Goal: Task Accomplishment & Management: Use online tool/utility

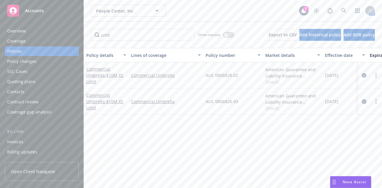
click at [182, 11] on div "People Center, Inc People Center, Inc" at bounding box center [195, 11] width 208 height 12
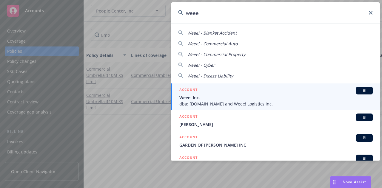
type input "weee"
click at [211, 99] on span "Weee! Inc." at bounding box center [275, 98] width 193 height 6
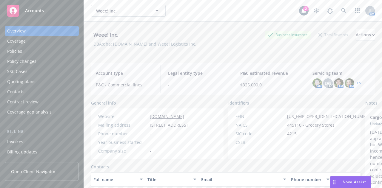
click at [32, 50] on div "Policies" at bounding box center [41, 52] width 69 height 10
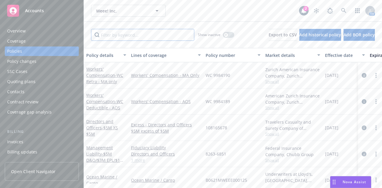
click at [125, 39] on input "Filter by keyword..." at bounding box center [142, 35] width 103 height 12
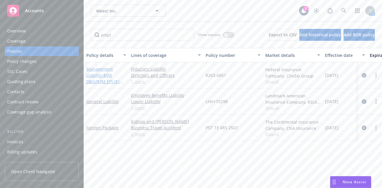
click at [100, 77] on link "Management Liability - $5M D&O/$3M EPL/$1M Fiduciary/" at bounding box center [105, 78] width 38 height 24
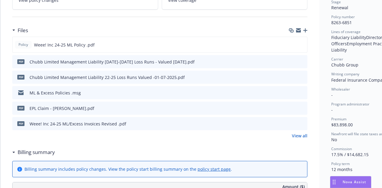
scroll to position [140, 0]
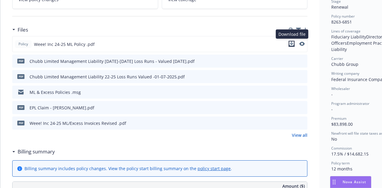
click at [293, 42] on icon "download file" at bounding box center [291, 44] width 5 height 5
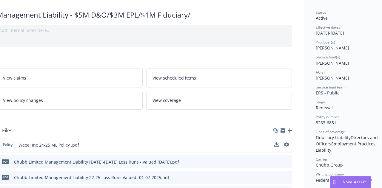
scroll to position [39, 0]
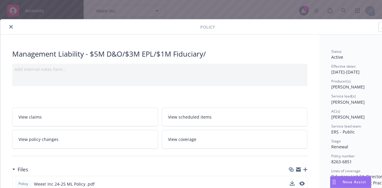
click at [10, 26] on icon "close" at bounding box center [11, 27] width 4 height 4
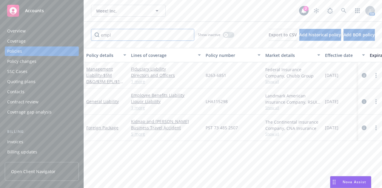
click at [125, 37] on input "empl" at bounding box center [142, 35] width 103 height 12
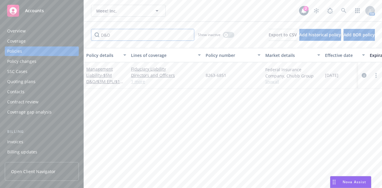
click at [125, 37] on input "D&O" at bounding box center [142, 35] width 103 height 12
type input "Dire"
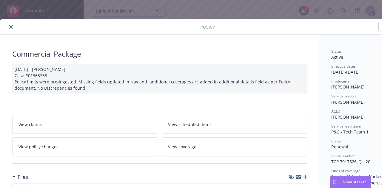
scroll to position [142, 0]
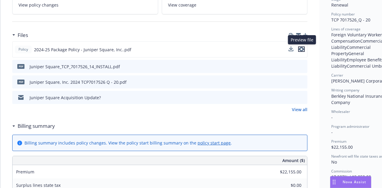
click at [304, 49] on icon "preview file" at bounding box center [301, 49] width 5 height 4
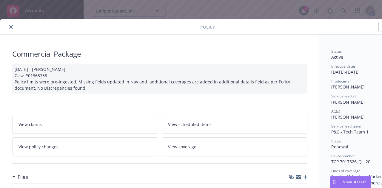
click at [12, 25] on icon "close" at bounding box center [11, 27] width 4 height 4
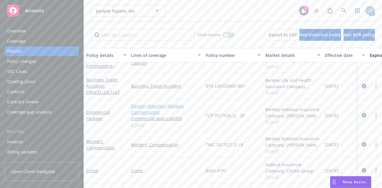
scroll to position [260, 0]
click at [96, 168] on link "Crime" at bounding box center [92, 171] width 12 height 6
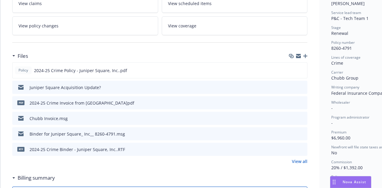
scroll to position [114, 0]
click at [298, 161] on link "View all" at bounding box center [300, 161] width 16 height 6
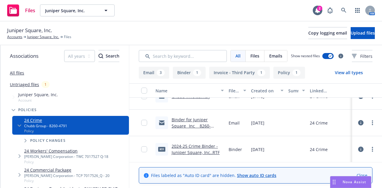
click at [180, 119] on link "Binder for Juniper Square_ Inc__ 8260-4791.msg" at bounding box center [191, 126] width 39 height 18
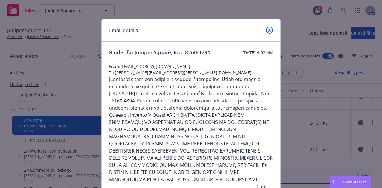
click at [268, 30] on icon "close" at bounding box center [270, 30] width 4 height 4
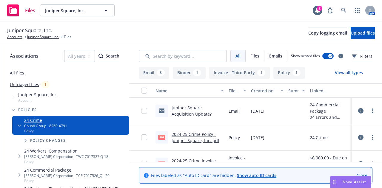
click at [193, 110] on link "Juniper Square Acquisition Update?" at bounding box center [192, 111] width 40 height 12
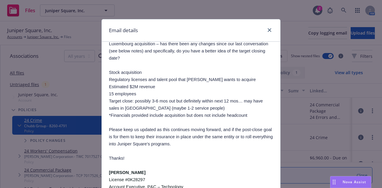
scroll to position [95, 0]
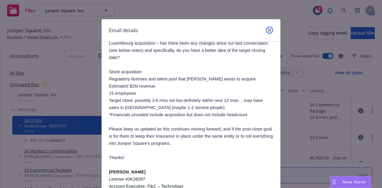
click at [268, 30] on icon "close" at bounding box center [270, 30] width 4 height 4
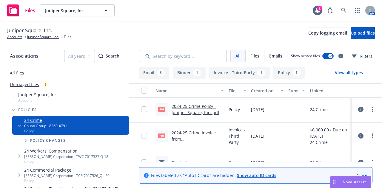
scroll to position [60, 0]
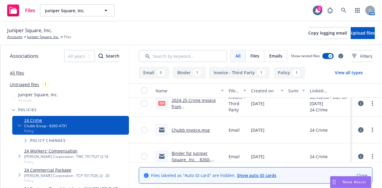
click at [182, 128] on link "Chubb Invoice.msg" at bounding box center [191, 131] width 38 height 6
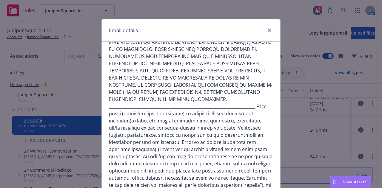
scroll to position [114, 0]
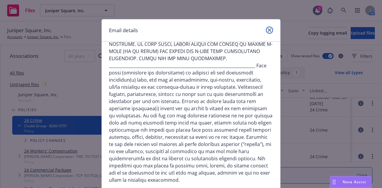
click at [266, 31] on link "close" at bounding box center [269, 30] width 7 height 7
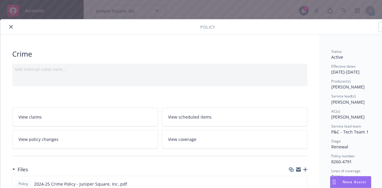
click at [62, 86] on div "Add internal notes here..." at bounding box center [159, 75] width 295 height 22
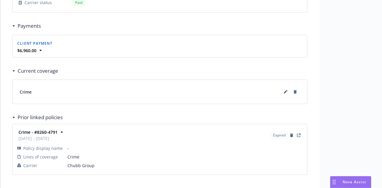
scroll to position [624, 0]
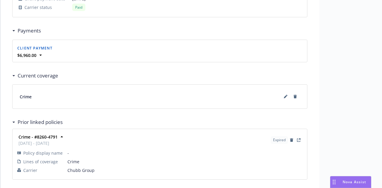
drag, startPoint x: 62, startPoint y: 86, endPoint x: 260, endPoint y: 202, distance: 229.6
click at [260, 188] on html "Accounts Overview Coverage Policies Policy changes SSC Cases Quoting plans Cont…" at bounding box center [191, 94] width 382 height 188
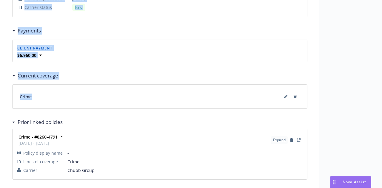
scroll to position [651, 0]
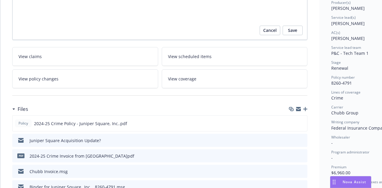
scroll to position [0, 0]
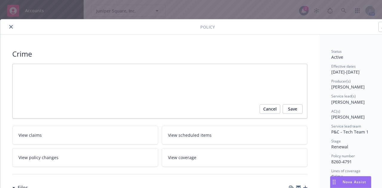
click at [13, 26] on icon "close" at bounding box center [11, 27] width 4 height 4
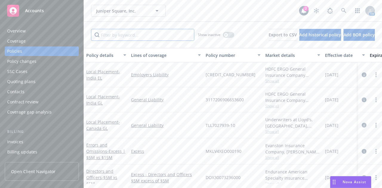
click at [122, 31] on input "Filter by keyword..." at bounding box center [142, 35] width 103 height 12
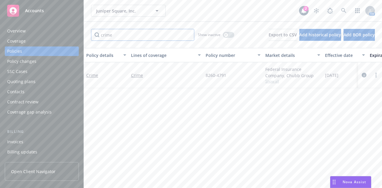
type input "crime"
click at [224, 34] on div "button" at bounding box center [226, 35] width 4 height 4
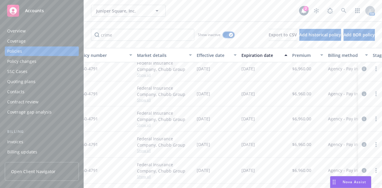
scroll to position [35, 0]
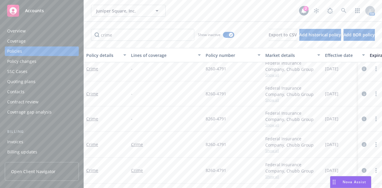
click at [215, 142] on span "8260-4791" at bounding box center [216, 145] width 21 height 6
copy span "8260-4791"
click at [215, 142] on span "8260-4791" at bounding box center [216, 145] width 21 height 6
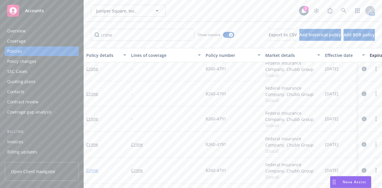
click at [95, 168] on link "Crime" at bounding box center [92, 171] width 12 height 6
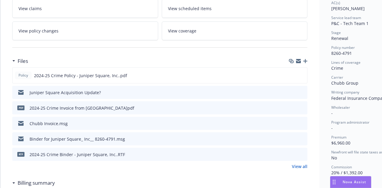
scroll to position [115, 0]
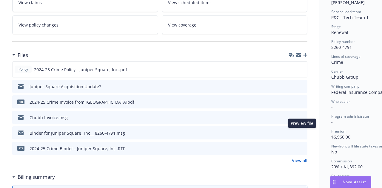
click at [303, 131] on icon "preview file" at bounding box center [301, 133] width 5 height 4
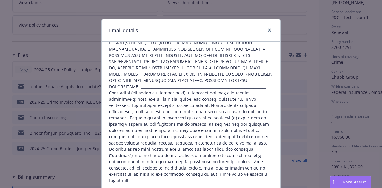
scroll to position [48, 0]
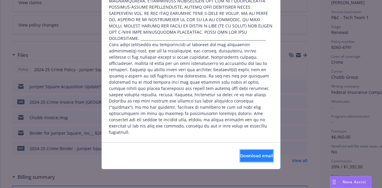
click at [240, 160] on button "Download email" at bounding box center [256, 156] width 33 height 12
click at [63, 34] on div "Email details Binder for Juniper Square, Inc.: 8260-4791 Tuesday, September 3, …" at bounding box center [191, 94] width 382 height 188
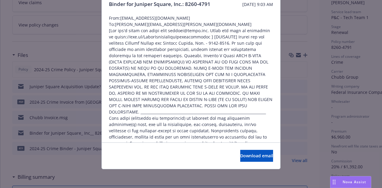
scroll to position [0, 0]
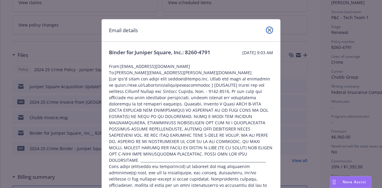
click at [268, 30] on icon "close" at bounding box center [270, 30] width 4 height 4
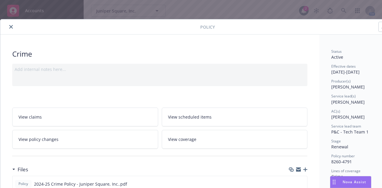
click at [13, 26] on button "close" at bounding box center [10, 26] width 7 height 7
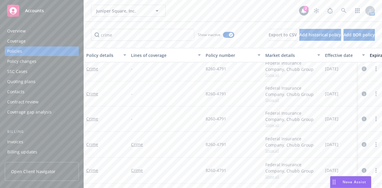
click at [13, 26] on div "Overview" at bounding box center [16, 31] width 19 height 10
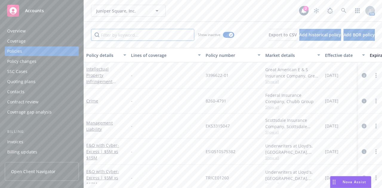
click at [139, 33] on input "Filter by keyword..." at bounding box center [142, 35] width 103 height 12
type input "crime"
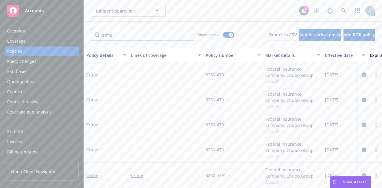
scroll to position [35, 0]
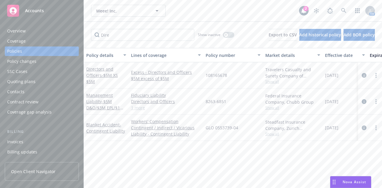
click at [26, 140] on div "Invoices" at bounding box center [41, 142] width 69 height 10
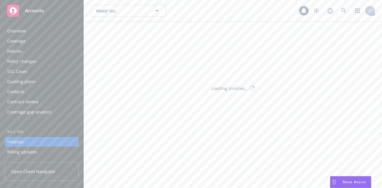
scroll to position [38, 0]
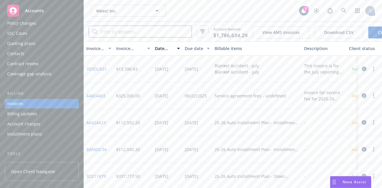
click at [140, 34] on input "search" at bounding box center [144, 31] width 94 height 11
paste input "F136B4B8"
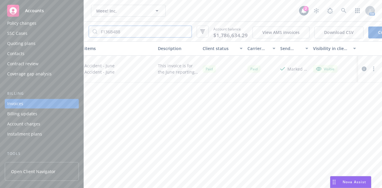
scroll to position [0, 0]
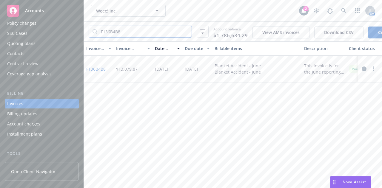
type input "F136B4B8"
click at [57, 110] on div "Billing updates" at bounding box center [41, 114] width 69 height 10
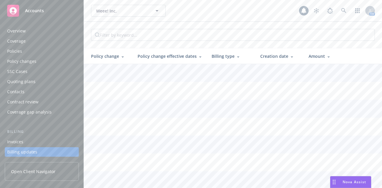
scroll to position [48, 0]
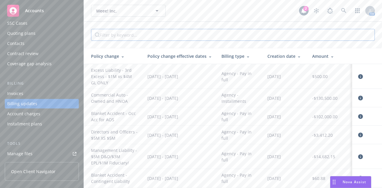
click at [141, 37] on input "search" at bounding box center [151, 34] width 103 height 11
paste input "search"
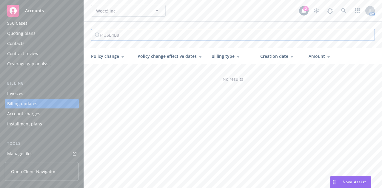
click at [141, 37] on input "F136B4B8" at bounding box center [151, 34] width 103 height 11
type input "F136B4B8"
click at [141, 37] on input "search" at bounding box center [151, 34] width 103 height 11
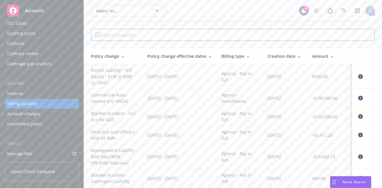
click at [142, 36] on input "search" at bounding box center [151, 34] width 103 height 11
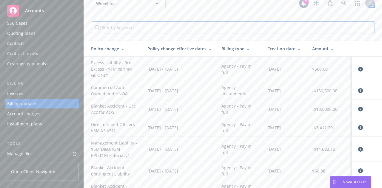
scroll to position [7, 0]
click at [60, 94] on div "Invoices" at bounding box center [41, 94] width 69 height 10
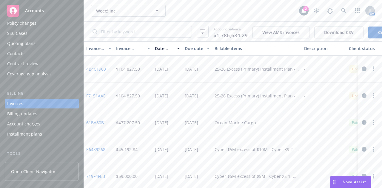
scroll to position [538, 0]
click at [168, 33] on input "search" at bounding box center [144, 31] width 94 height 11
paste input "F136B4B8"
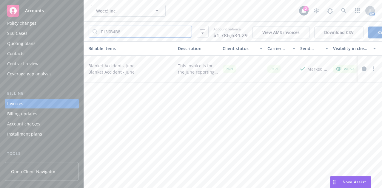
scroll to position [0, 146]
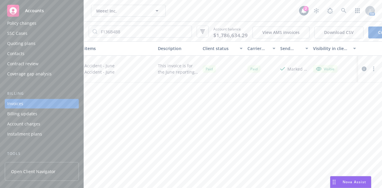
click at [365, 71] on icon "button" at bounding box center [364, 69] width 5 height 5
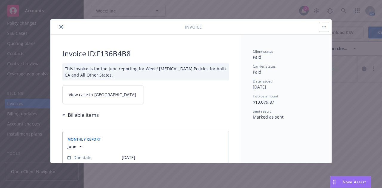
click at [61, 28] on icon "close" at bounding box center [61, 27] width 4 height 4
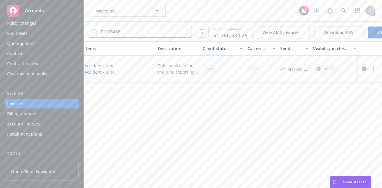
click at [134, 30] on input "F136B4B8" at bounding box center [144, 31] width 94 height 11
paste input "B"
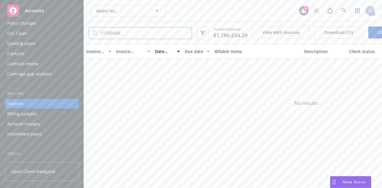
type input "F136B4B8"
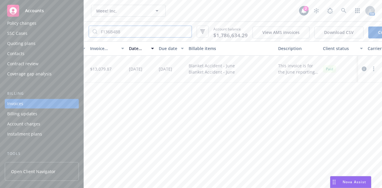
scroll to position [0, 26]
click at [365, 71] on icon "button" at bounding box center [364, 69] width 5 height 5
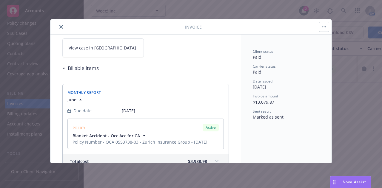
scroll to position [47, 0]
click at [115, 43] on link "View case in SSC" at bounding box center [103, 47] width 82 height 19
click at [181, 71] on div "Billable items" at bounding box center [145, 68] width 167 height 13
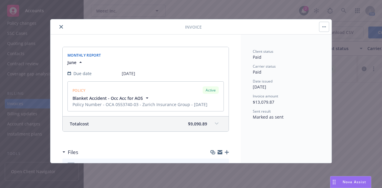
scroll to position [219, 0]
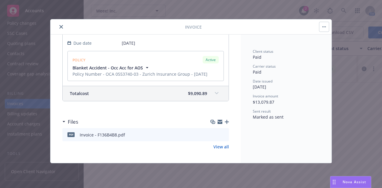
click at [59, 26] on button "close" at bounding box center [61, 26] width 7 height 7
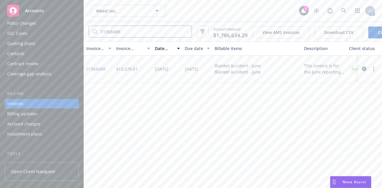
click at [168, 30] on input "F136B4B8" at bounding box center [144, 31] width 94 height 11
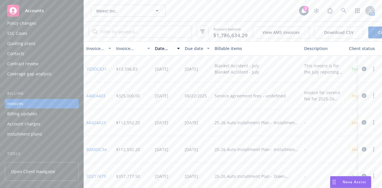
click at [219, 15] on div "Weee! Inc. Weee! Inc." at bounding box center [195, 11] width 208 height 12
click at [339, 36] on button "Download CSV" at bounding box center [338, 33] width 49 height 12
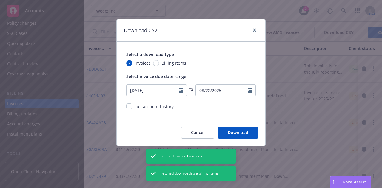
click at [171, 64] on span "Billing Items" at bounding box center [174, 63] width 25 height 6
click at [159, 64] on input "Billing Items" at bounding box center [156, 63] width 6 height 6
radio input "true"
click at [182, 92] on icon "Calendar" at bounding box center [181, 90] width 4 height 5
select select "7"
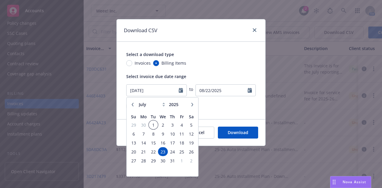
click at [155, 123] on span "1" at bounding box center [153, 125] width 8 height 7
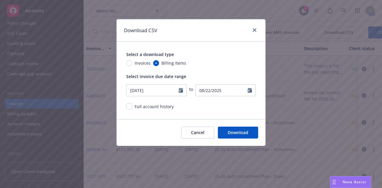
type input "07/01/2025"
click at [229, 134] on button "Download" at bounding box center [238, 133] width 40 height 12
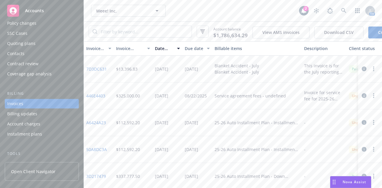
click at [47, 116] on div "Billing updates" at bounding box center [41, 114] width 69 height 10
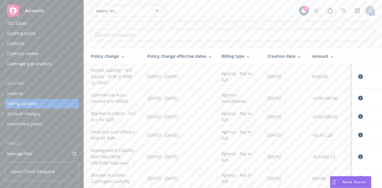
click at [57, 91] on div "Invoices" at bounding box center [41, 94] width 69 height 10
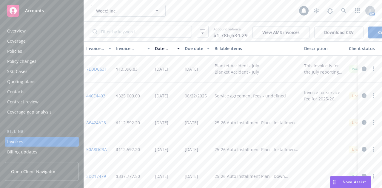
scroll to position [38, 0]
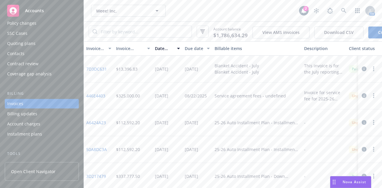
click at [283, 71] on div "Blanket Accident - July Blanket Accident - July" at bounding box center [257, 69] width 90 height 27
click at [310, 26] on div "Account balance $1,786,634.29 View AMS invoices Download CSV Create Invoice" at bounding box center [233, 32] width 298 height 20
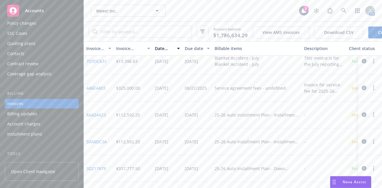
scroll to position [0, 0]
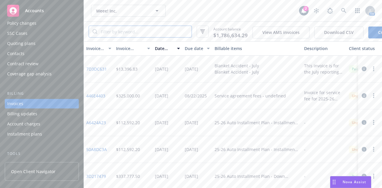
click at [174, 31] on input "search" at bounding box center [144, 31] width 94 height 11
type input "blanket"
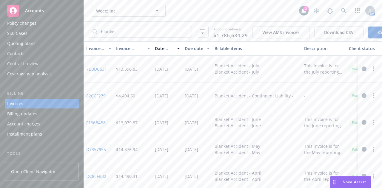
click at [362, 125] on icon "button" at bounding box center [364, 122] width 5 height 5
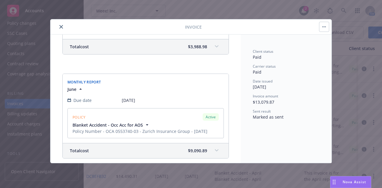
scroll to position [148, 0]
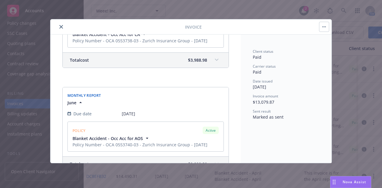
click at [212, 60] on span at bounding box center [217, 60] width 10 height 10
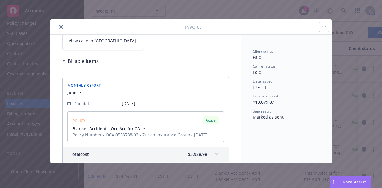
scroll to position [55, 0]
click at [322, 27] on icon "button" at bounding box center [324, 26] width 4 height 1
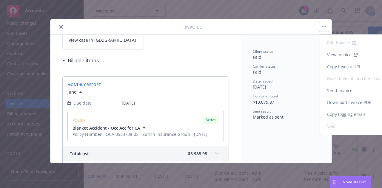
click at [329, 54] on link "View invoice" at bounding box center [358, 55] width 76 height 12
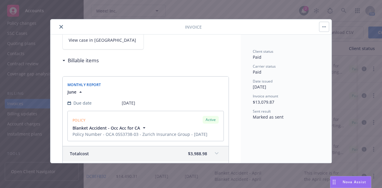
click at [59, 24] on button "close" at bounding box center [61, 26] width 7 height 7
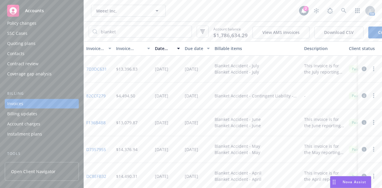
click at [99, 69] on link "7D3DC631" at bounding box center [96, 69] width 21 height 6
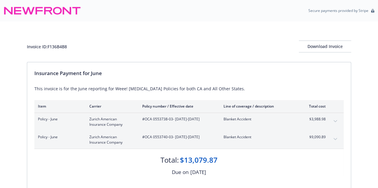
scroll to position [55, 0]
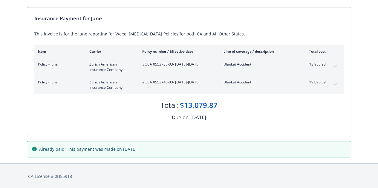
click at [364, 134] on div "Invoice ID: F136B4B8 Download Invoice Insurance Payment for June This invoice i…" at bounding box center [189, 65] width 378 height 197
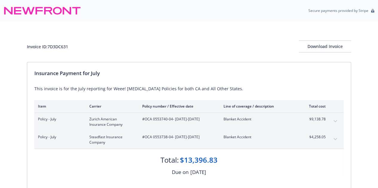
scroll to position [55, 0]
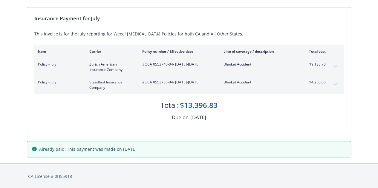
click at [363, 105] on div "Invoice ID: 7D3DC631 Download Invoice Insurance Payment for July This invoice i…" at bounding box center [189, 65] width 378 height 197
